Goal: Navigation & Orientation: Go to known website

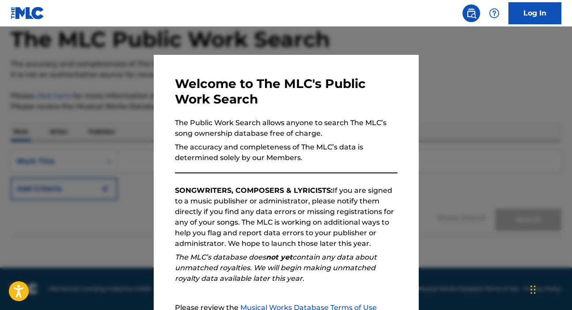
scroll to position [95, 0]
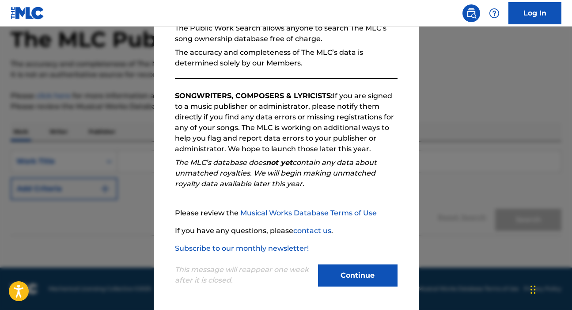
click at [335, 275] on button "Continue" at bounding box center [358, 275] width 80 height 22
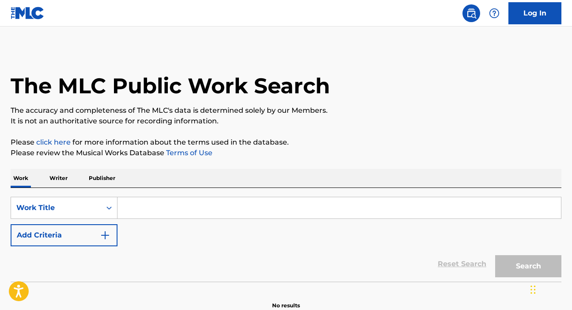
scroll to position [0, 0]
click at [18, 16] on img at bounding box center [28, 13] width 34 height 13
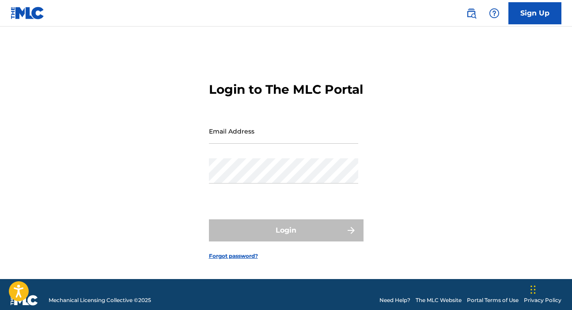
click at [18, 16] on img at bounding box center [28, 13] width 34 height 13
click at [472, 13] on img at bounding box center [471, 13] width 11 height 11
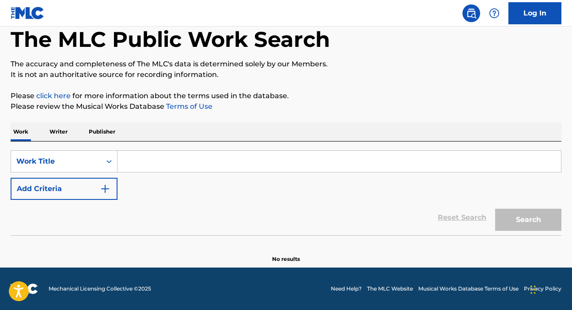
scroll to position [46, 0]
click at [387, 288] on link "The MLC Website" at bounding box center [390, 289] width 46 height 8
